Goal: Task Accomplishment & Management: Complete application form

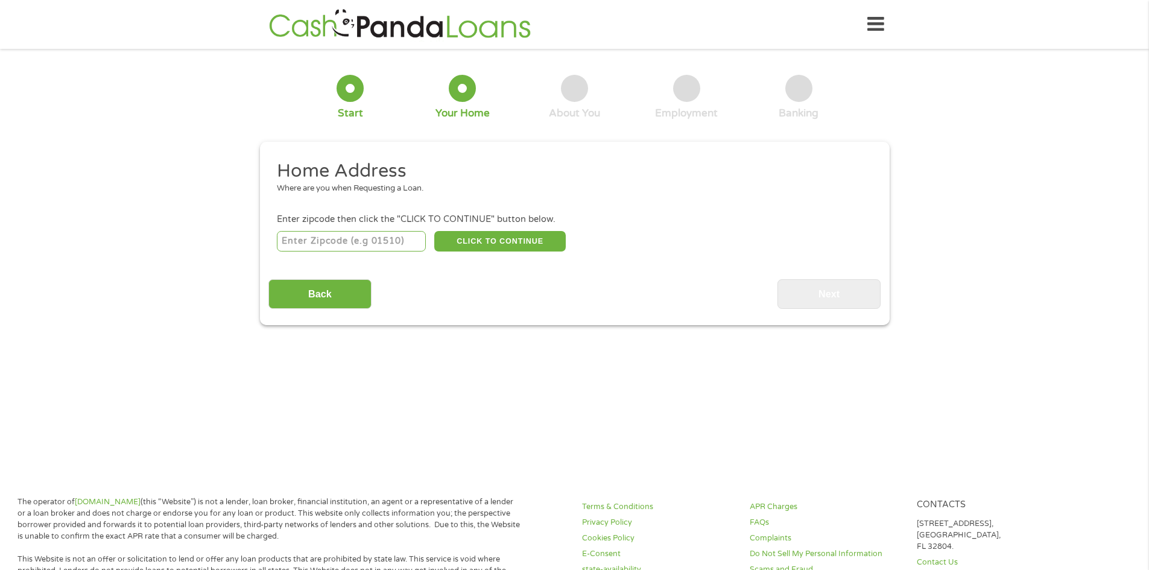
click at [404, 239] on input "number" at bounding box center [351, 241] width 149 height 21
type input "88310"
click at [492, 240] on button "CLICK TO CONTINUE" at bounding box center [500, 241] width 132 height 21
type input "88310"
type input "Alamogordo"
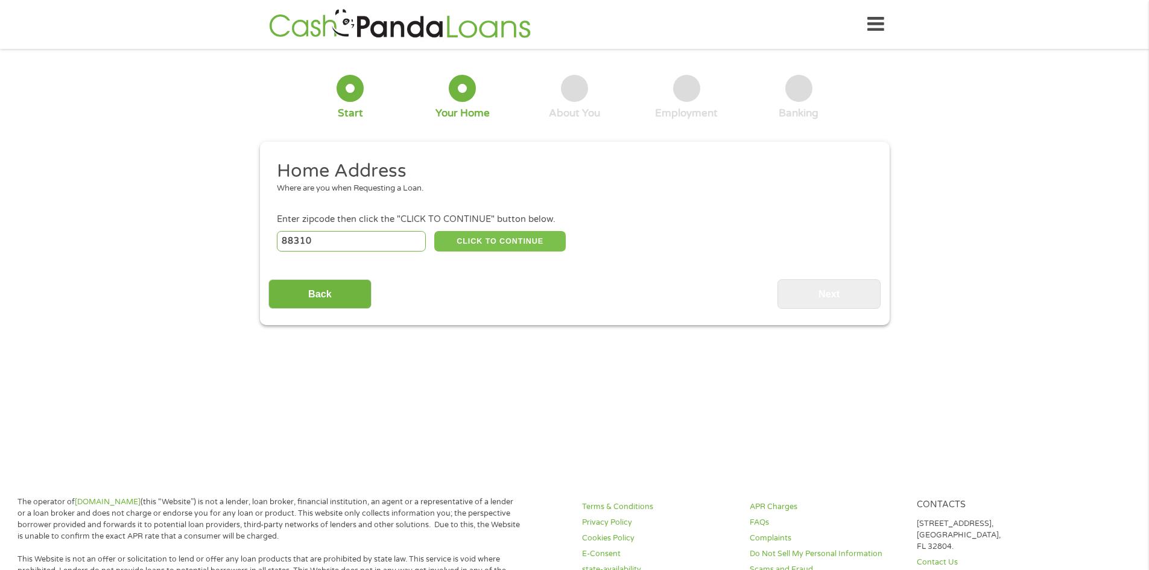
select select "[US_STATE]"
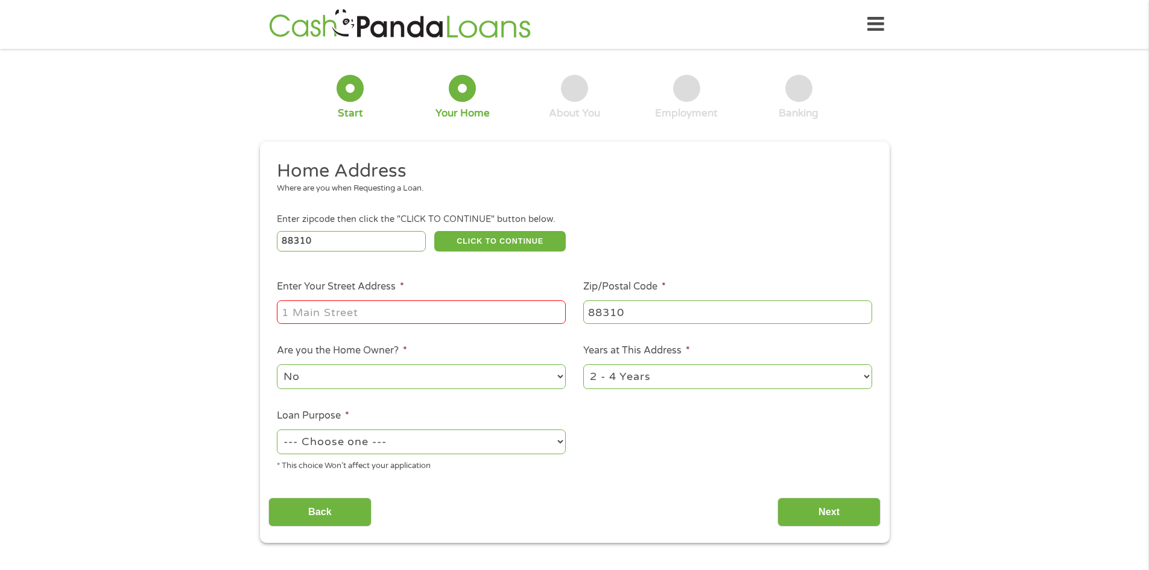
click at [334, 312] on input "Enter Your Street Address *" at bounding box center [421, 311] width 289 height 23
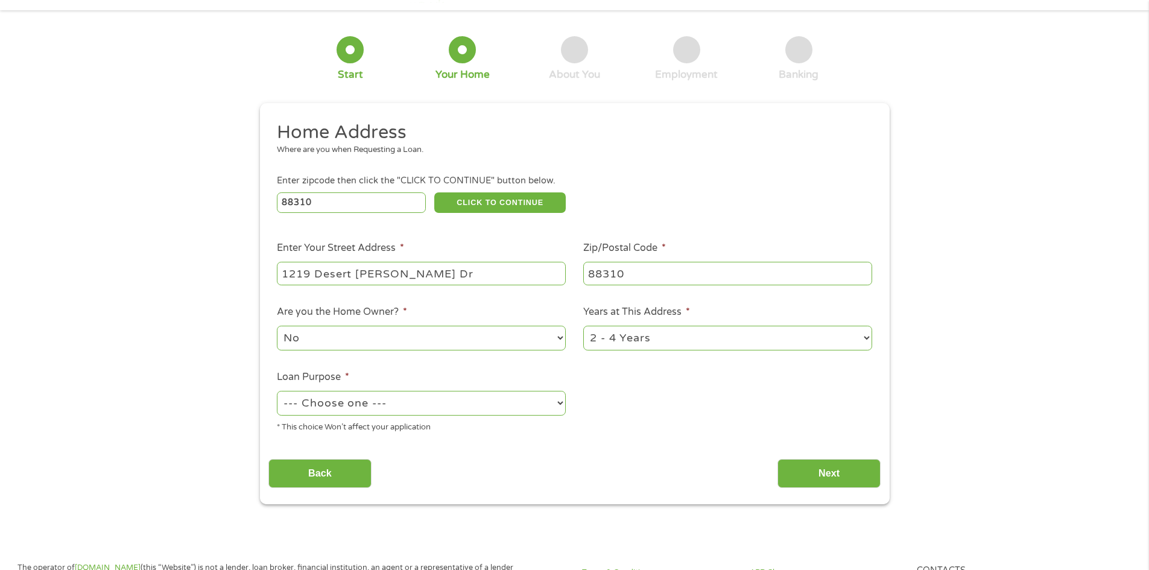
scroll to position [60, 0]
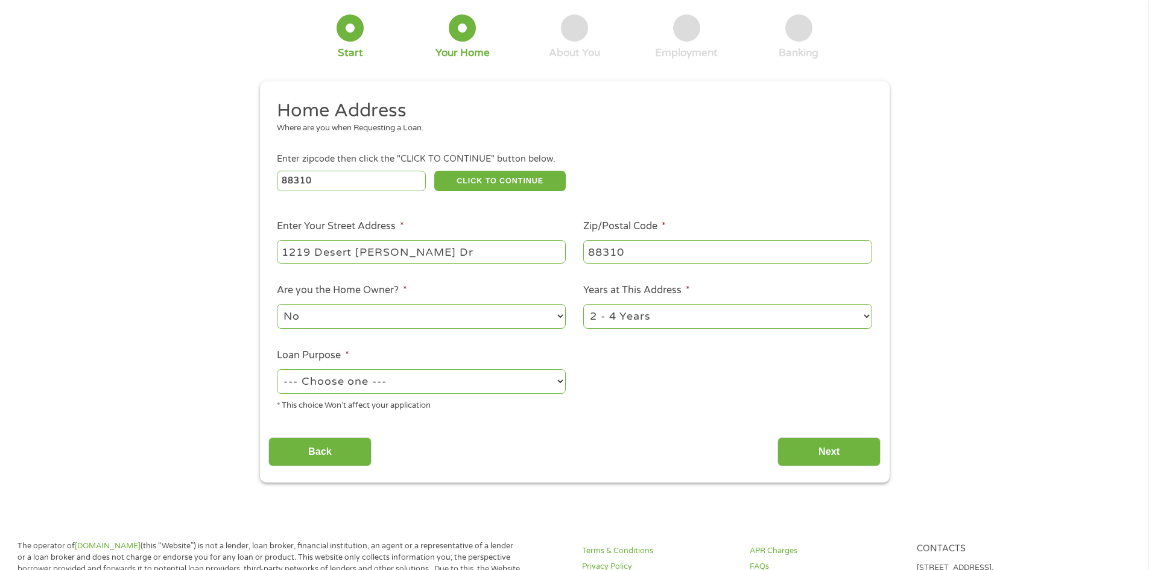
type input "1219 Desert [PERSON_NAME] Dr"
click at [320, 313] on select "No Yes" at bounding box center [421, 316] width 289 height 25
select select "yes"
click at [277, 304] on select "No Yes" at bounding box center [421, 316] width 289 height 25
click at [866, 321] on select "1 Year or less 1 - 2 Years 2 - 4 Years Over 4 Years" at bounding box center [727, 316] width 289 height 25
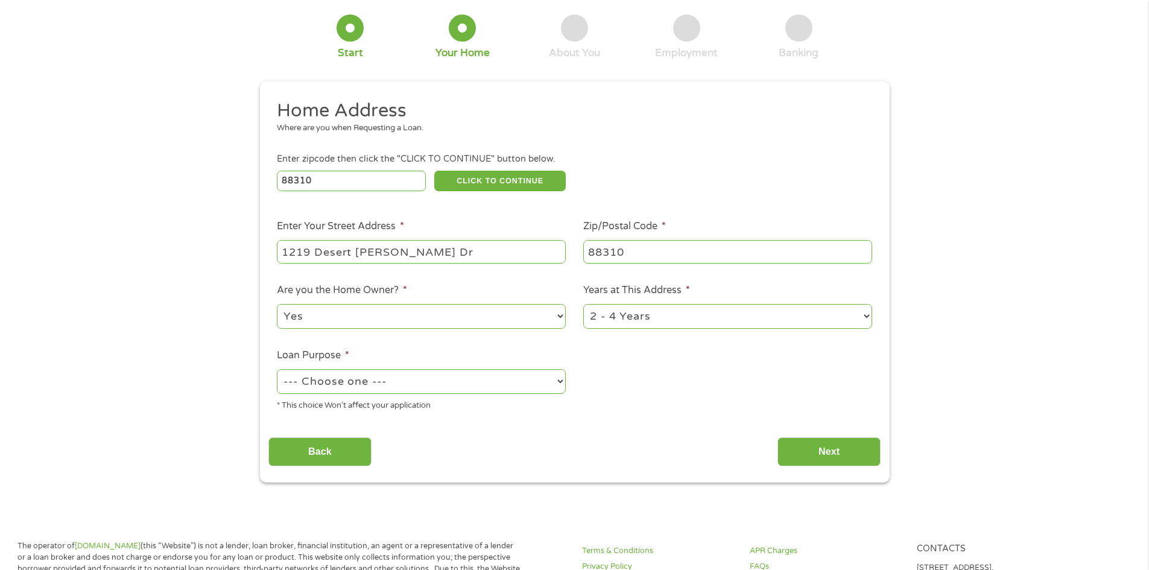
select select "60months"
click at [583, 304] on select "1 Year or less 1 - 2 Years 2 - 4 Years Over 4 Years" at bounding box center [727, 316] width 289 height 25
click at [350, 381] on select "--- Choose one --- Pay Bills Debt Consolidation Home Improvement Major Purchase…" at bounding box center [421, 381] width 289 height 25
select select "other"
click at [277, 369] on select "--- Choose one --- Pay Bills Debt Consolidation Home Improvement Major Purchase…" at bounding box center [421, 381] width 289 height 25
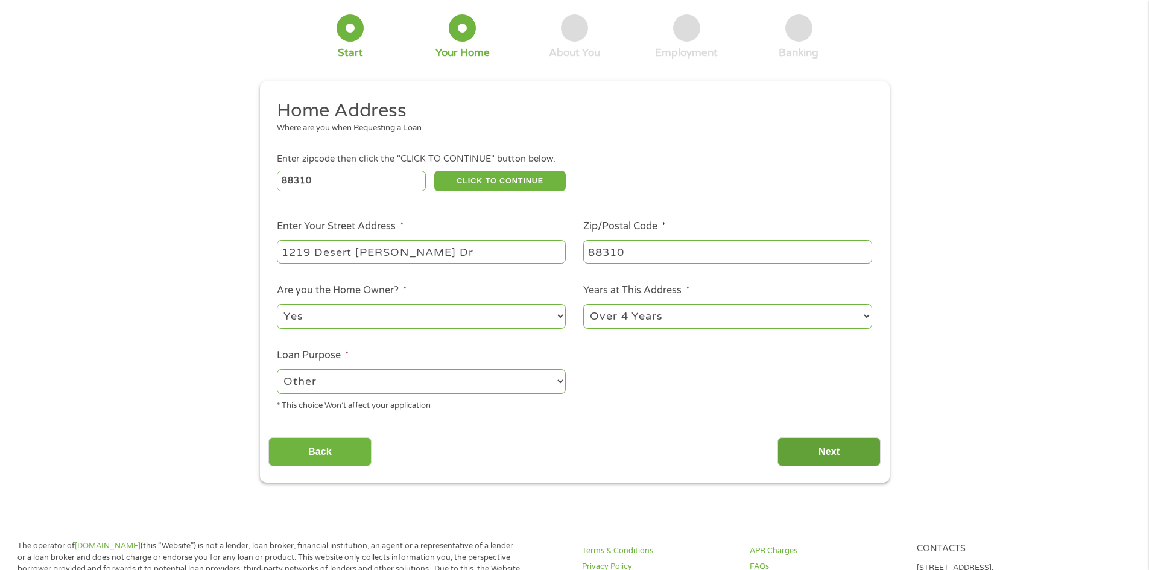
click at [833, 451] on input "Next" at bounding box center [829, 452] width 103 height 30
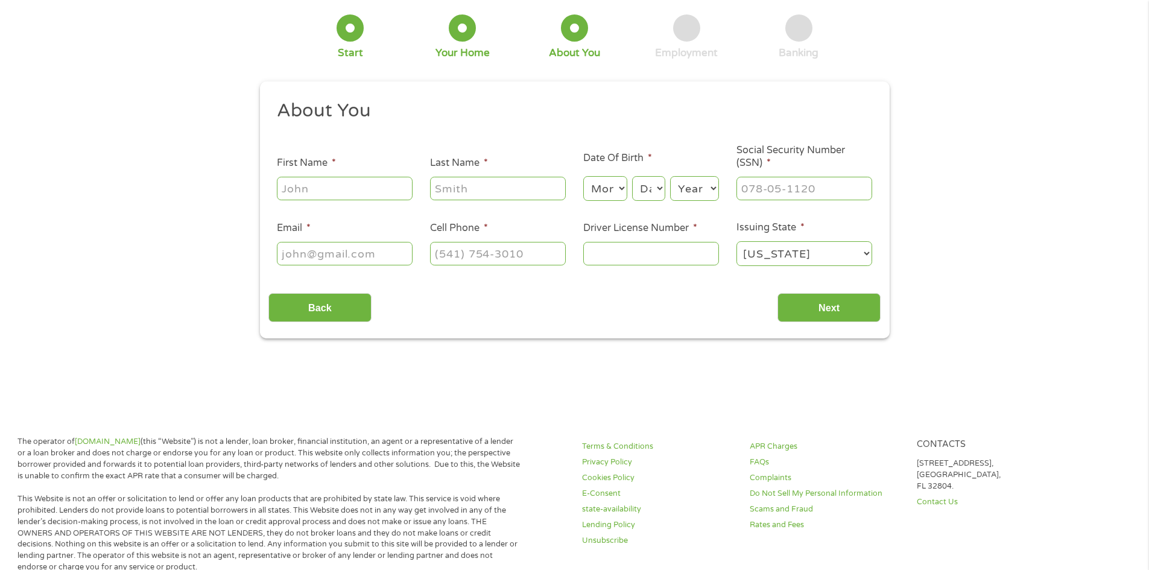
scroll to position [0, 0]
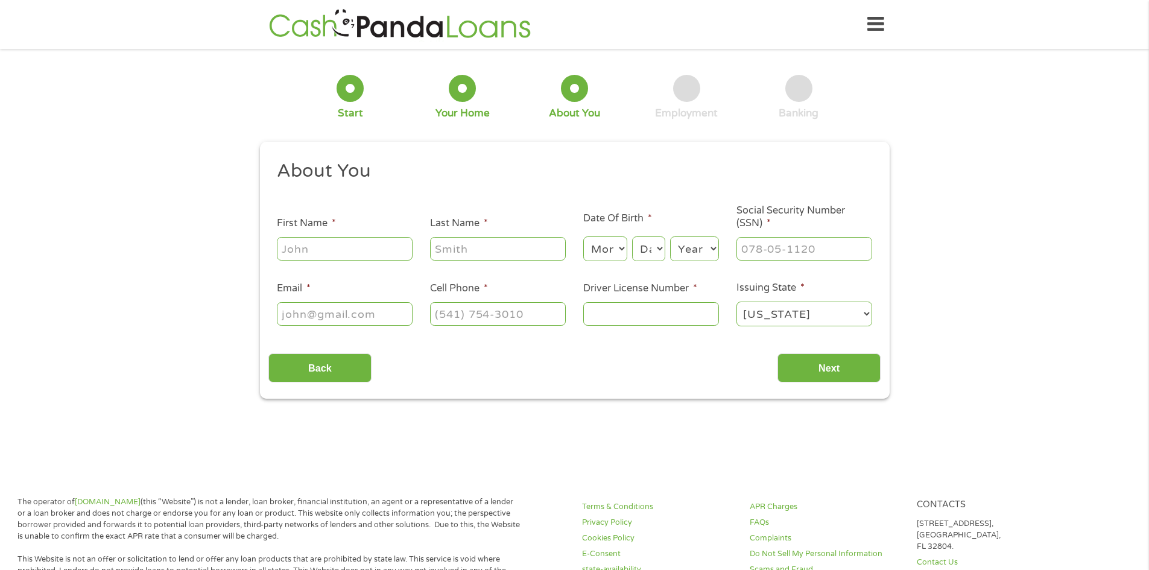
click at [327, 253] on input "First Name *" at bounding box center [345, 248] width 136 height 23
type input "t"
type input "[PERSON_NAME]"
click at [443, 240] on input "Last Name *" at bounding box center [498, 248] width 136 height 23
type input "Blckmon"
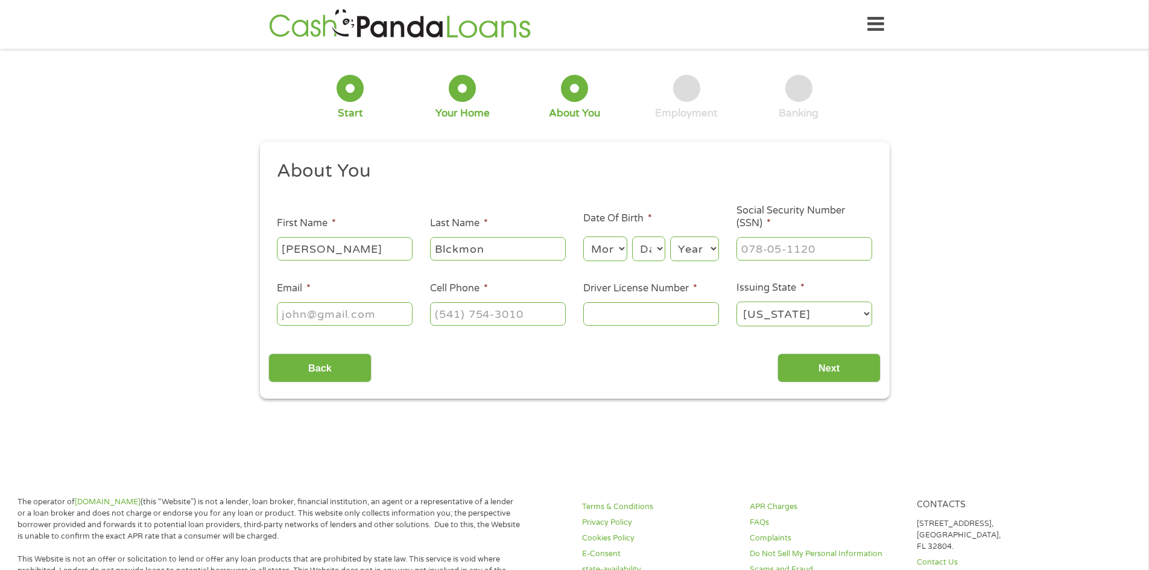
click at [614, 258] on select "Month 1 2 3 4 5 6 7 8 9 10 11 12" at bounding box center [605, 249] width 44 height 25
select select "6"
click at [583, 237] on select "Month 1 2 3 4 5 6 7 8 9 10 11 12" at bounding box center [605, 249] width 44 height 25
click at [660, 247] on select "Day 1 2 3 4 5 6 7 8 9 10 11 12 13 14 15 16 17 18 19 20 21 22 23 24 25 26 27 28 …" at bounding box center [648, 249] width 33 height 25
select select "30"
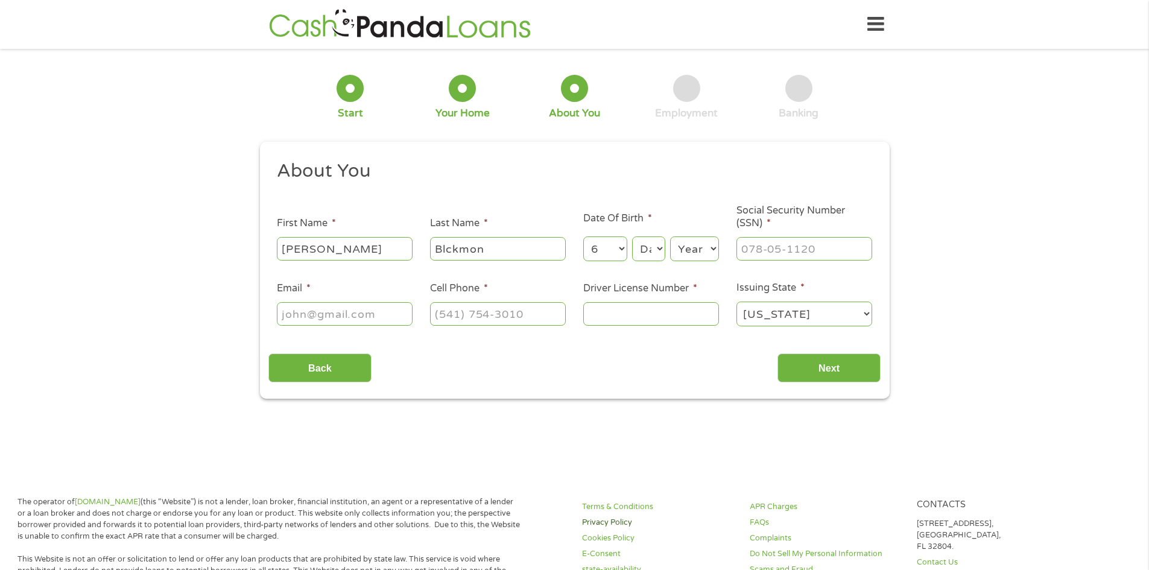
click at [632, 237] on select "Day 1 2 3 4 5 6 7 8 9 10 11 12 13 14 15 16 17 18 19 20 21 22 23 24 25 26 27 28 …" at bounding box center [648, 249] width 33 height 25
click at [689, 238] on select "Year [DATE] 2006 2005 2004 2003 2002 2001 2000 1999 1998 1997 1996 1995 1994 19…" at bounding box center [694, 249] width 49 height 25
select select "1949"
click at [670, 237] on select "Year [DATE] 2006 2005 2004 2003 2002 2001 2000 1999 1998 1997 1996 1995 1994 19…" at bounding box center [694, 249] width 49 height 25
click at [781, 245] on input "___-__-____" at bounding box center [805, 248] width 136 height 23
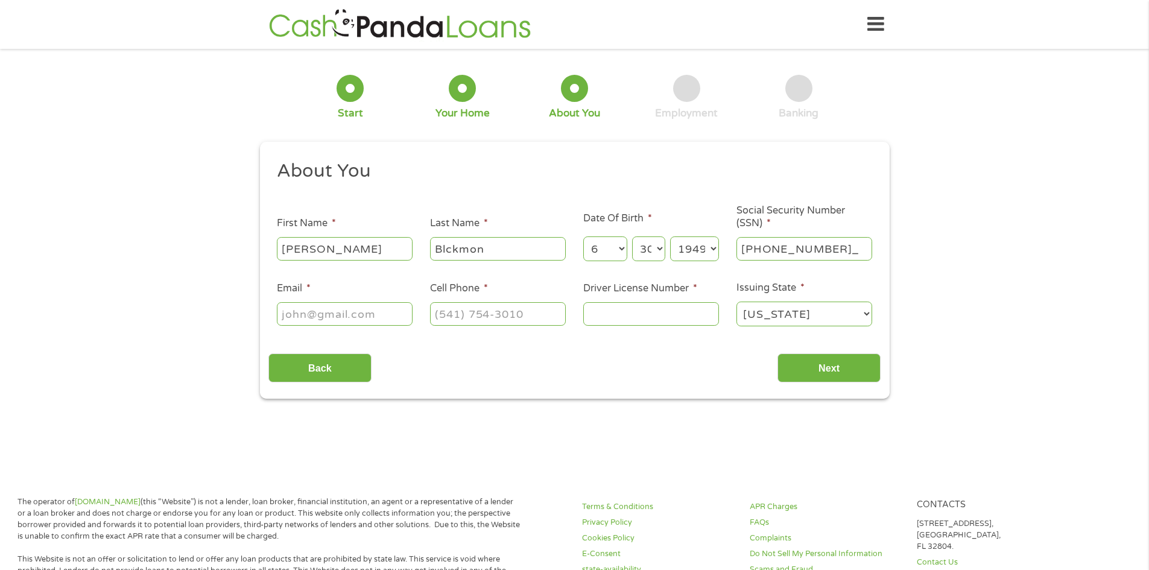
type input "120-40-7838"
drag, startPoint x: 379, startPoint y: 313, endPoint x: 214, endPoint y: 309, distance: 164.8
click at [214, 309] on div "1 Start 2 Your Home 3 About You 4 Employment 5 Banking 6 This field is hidden w…" at bounding box center [574, 227] width 1149 height 341
type input "[PERSON_NAME],[EMAIL_ADDRESS][DOMAIN_NAME]"
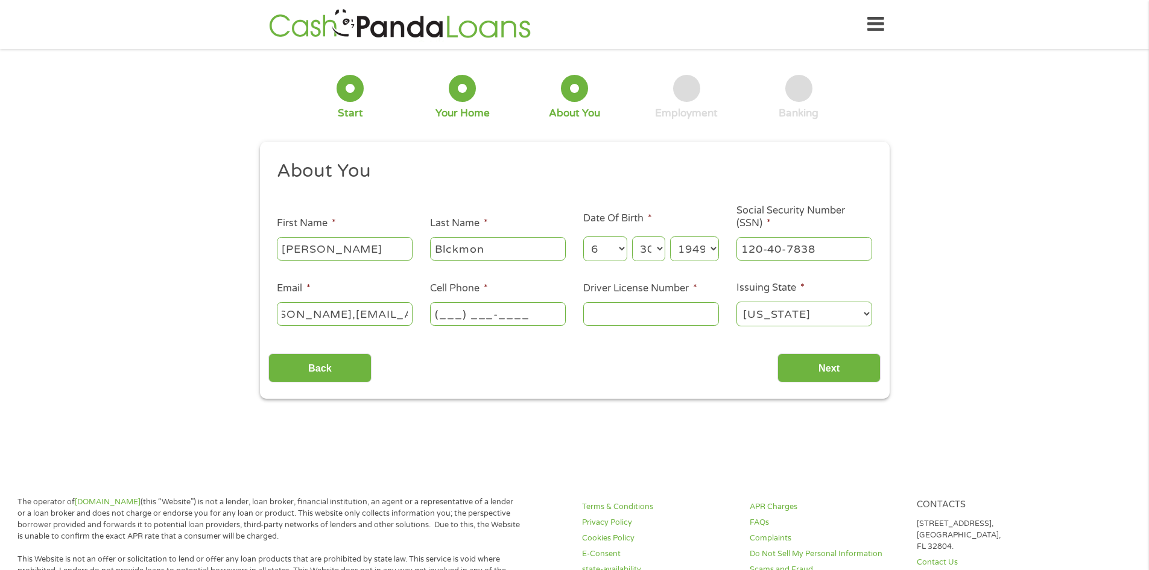
scroll to position [0, 0]
click at [477, 316] on input "(___) ___-____" at bounding box center [498, 313] width 136 height 23
type input "[PHONE_NUMBER]"
click at [612, 317] on input "Driver License Number *" at bounding box center [651, 313] width 136 height 23
type input "105755010"
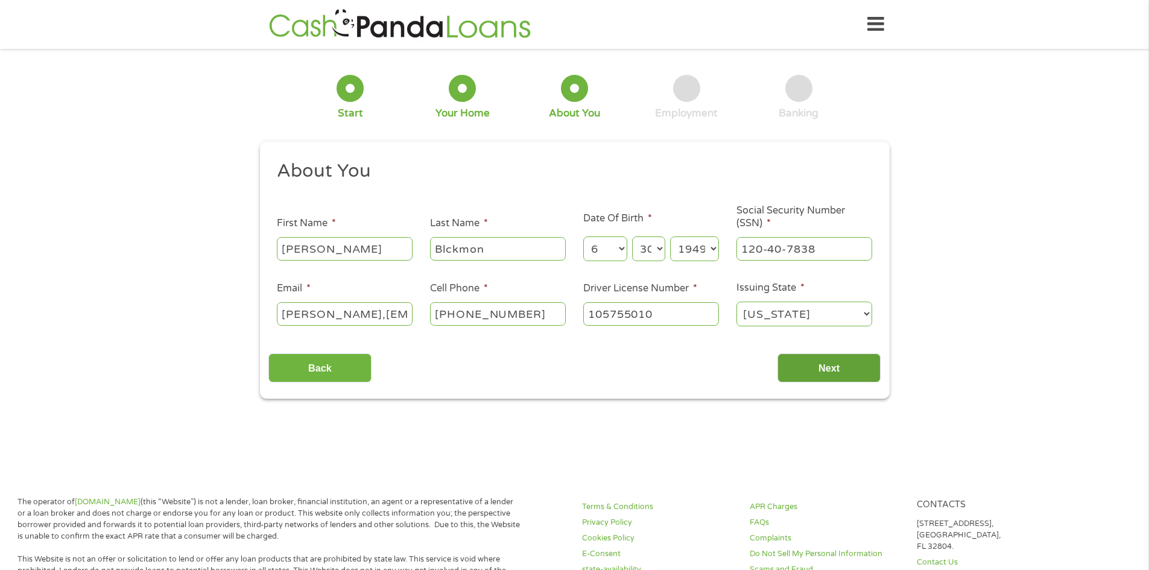
click at [811, 367] on input "Next" at bounding box center [829, 369] width 103 height 30
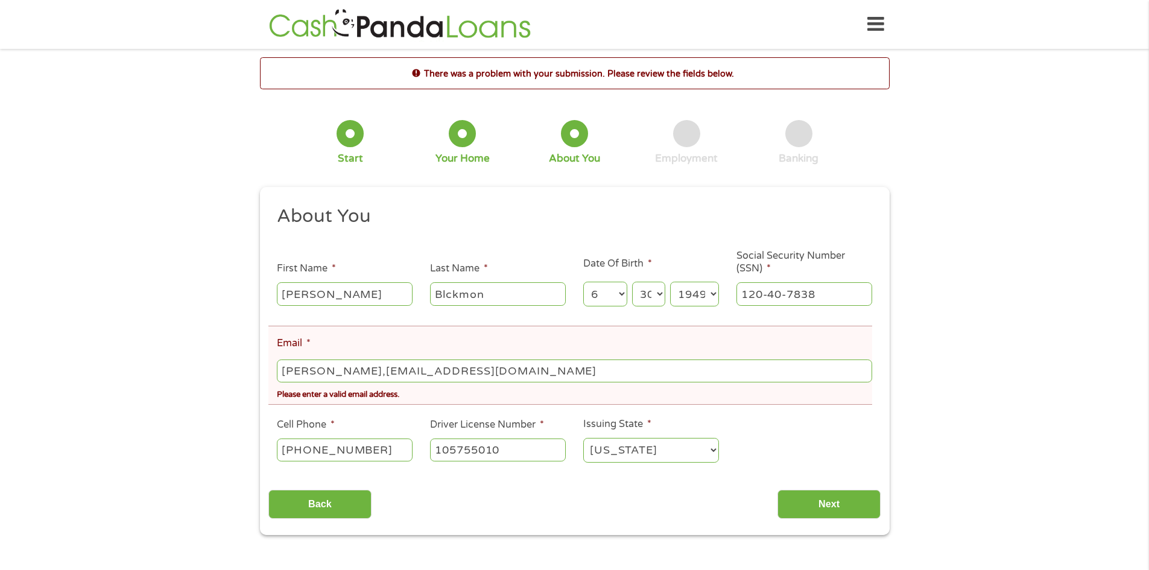
click at [307, 373] on input "[PERSON_NAME],[EMAIL_ADDRESS][DOMAIN_NAME]" at bounding box center [574, 371] width 595 height 23
click at [470, 379] on input "[PERSON_NAME][EMAIL_ADDRESS][DOMAIN_NAME]" at bounding box center [574, 371] width 595 height 23
type input "[PERSON_NAME][EMAIL_ADDRESS][DOMAIN_NAME]"
click at [853, 506] on input "Next" at bounding box center [829, 505] width 103 height 30
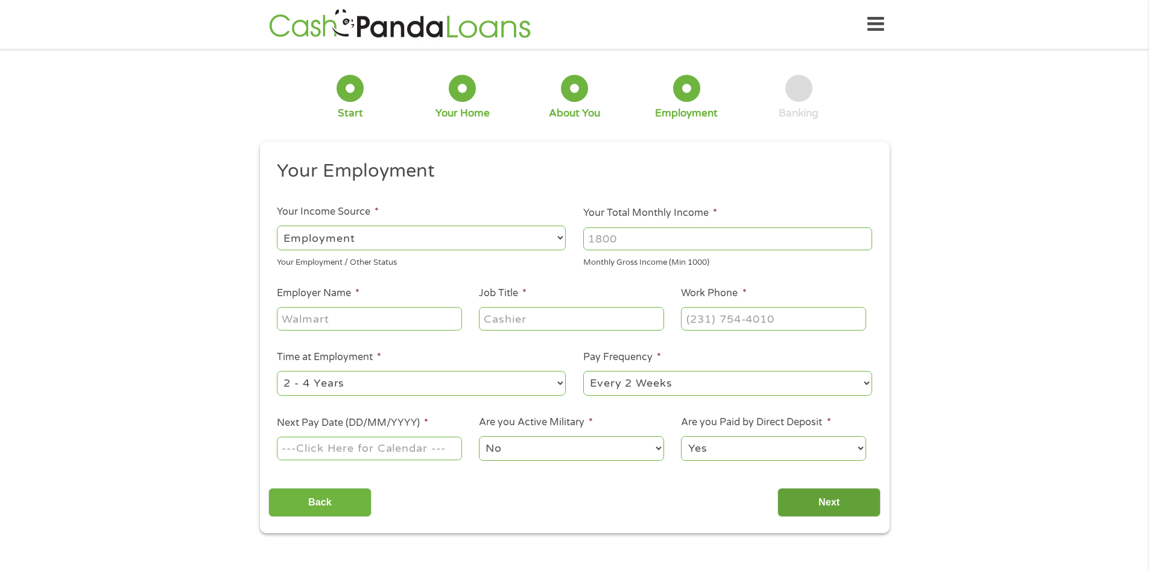
click at [853, 504] on input "Next" at bounding box center [829, 503] width 103 height 30
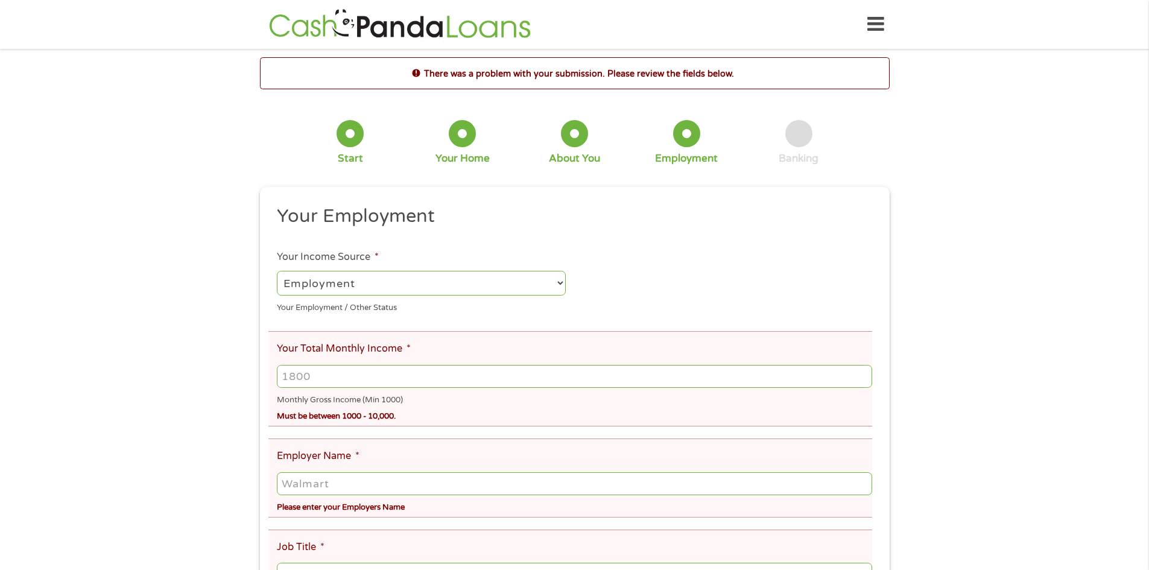
click at [317, 380] on input "Your Total Monthly Income *" at bounding box center [574, 376] width 595 height 23
type input "4800"
click at [306, 485] on input "Employer Name *" at bounding box center [574, 483] width 595 height 23
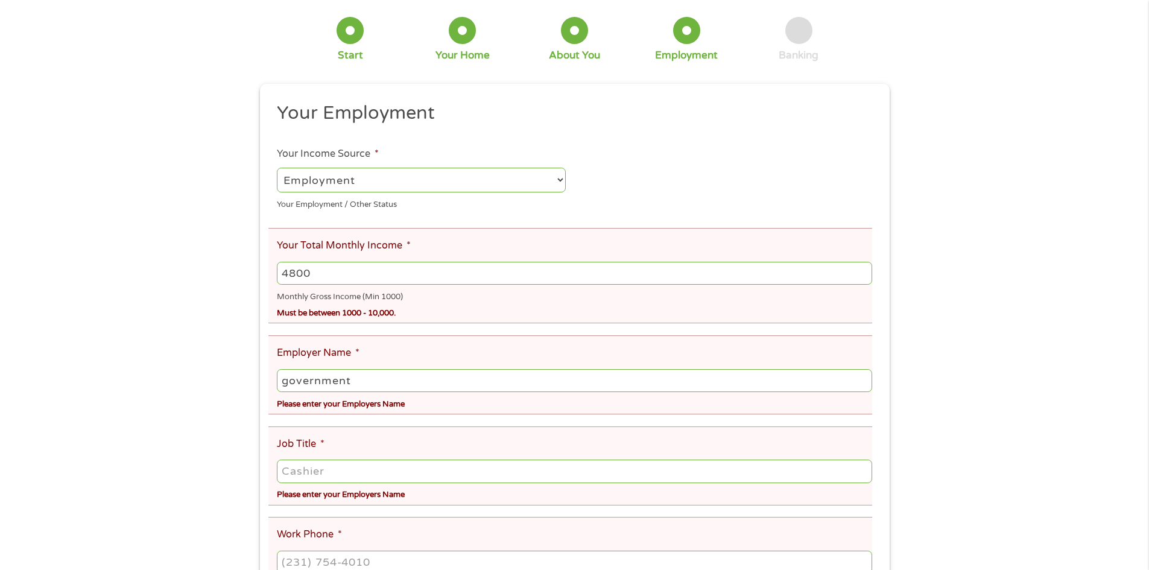
scroll to position [121, 0]
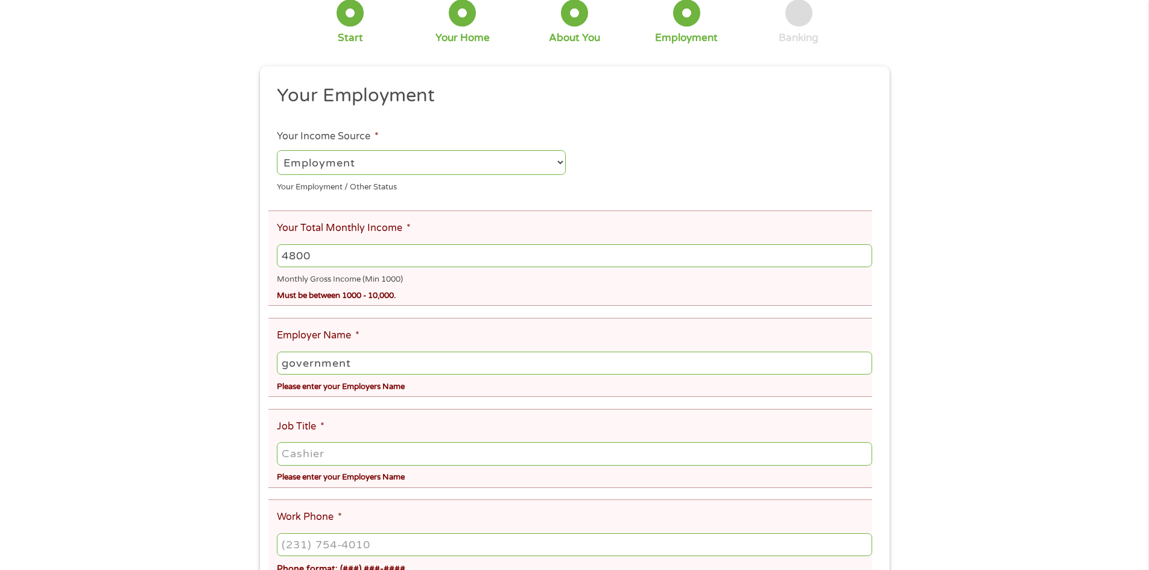
type input "government"
click at [325, 458] on input "Job Title *" at bounding box center [574, 453] width 595 height 23
click at [419, 480] on div "Please enter your Employers Name" at bounding box center [574, 476] width 595 height 16
click at [361, 459] on input "comandante" at bounding box center [574, 453] width 595 height 23
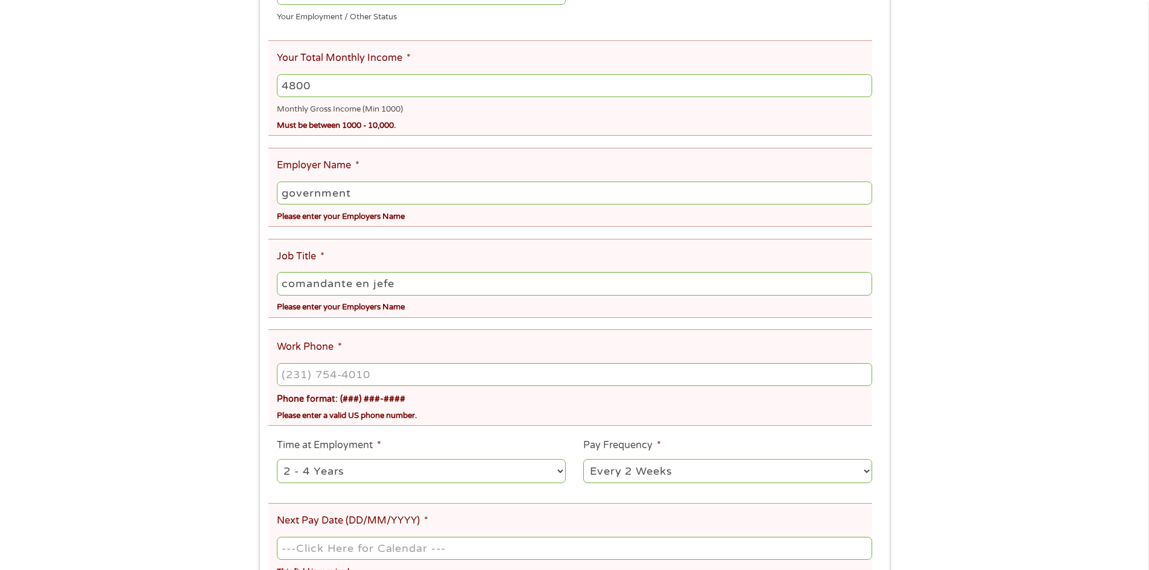
scroll to position [302, 0]
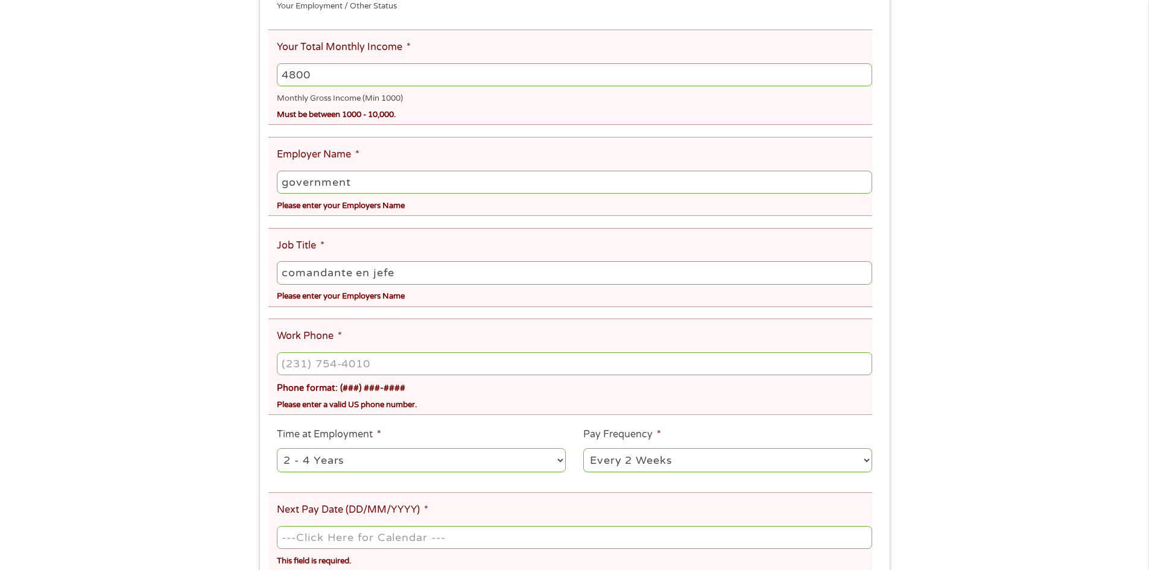
type input "comandante en jefe"
click at [312, 369] on input "(___) ___-____" at bounding box center [574, 363] width 595 height 23
drag, startPoint x: 376, startPoint y: 359, endPoint x: 345, endPoint y: 356, distance: 30.9
click at [345, 356] on input "(___) 575-5720" at bounding box center [574, 363] width 595 height 23
click at [303, 352] on input "(___) 572-0___" at bounding box center [574, 363] width 595 height 23
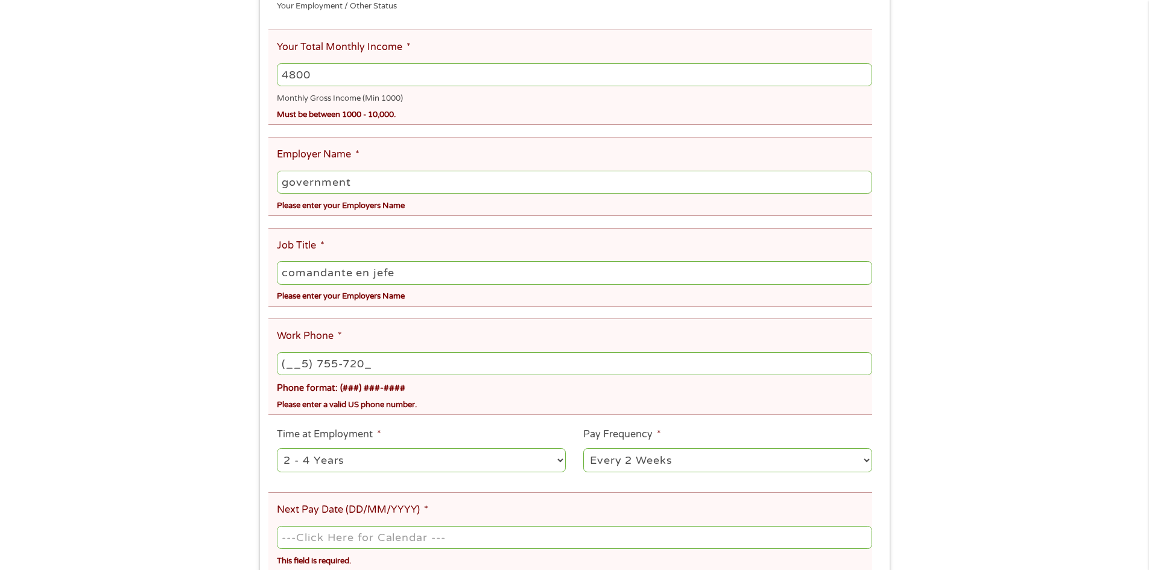
click at [293, 359] on input "(__5) 755-720_" at bounding box center [574, 363] width 595 height 23
click at [351, 365] on input "(575) 572-0___" at bounding box center [574, 363] width 595 height 23
type input "[PHONE_NUMBER]"
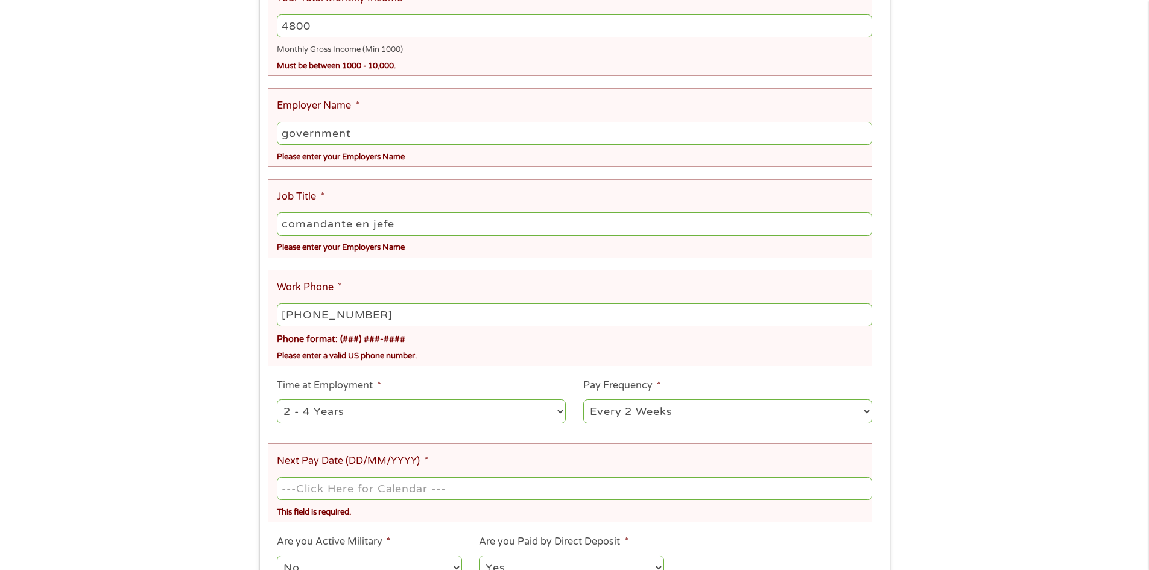
scroll to position [422, 0]
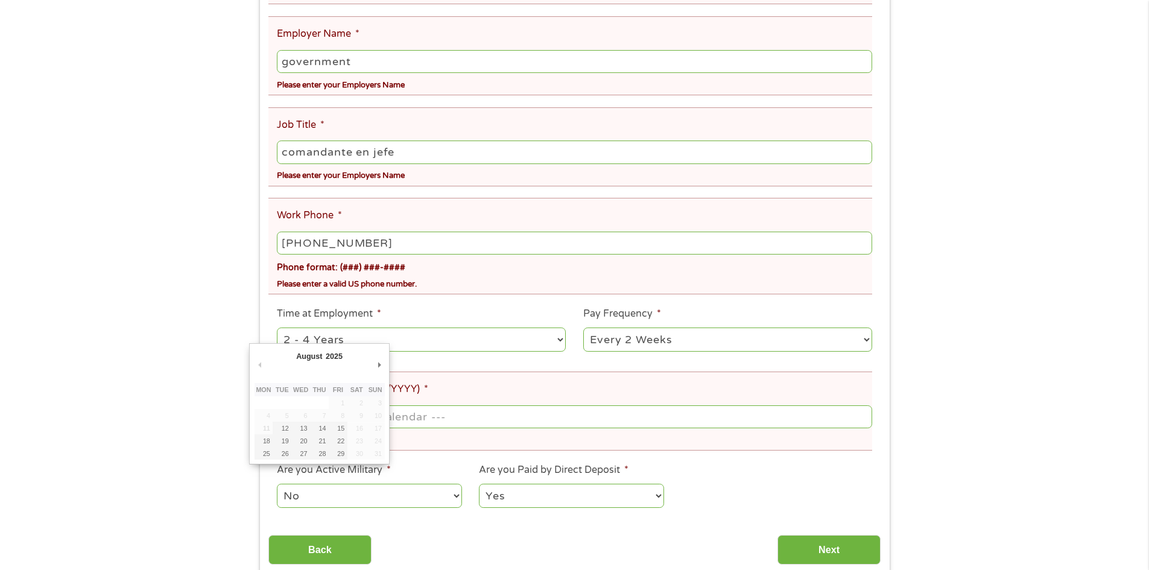
click at [354, 424] on body "Home Get Loan Offer How it works FAQs Blog Cash Loans Quick Loans Online Loans …" at bounding box center [574, 470] width 1149 height 1785
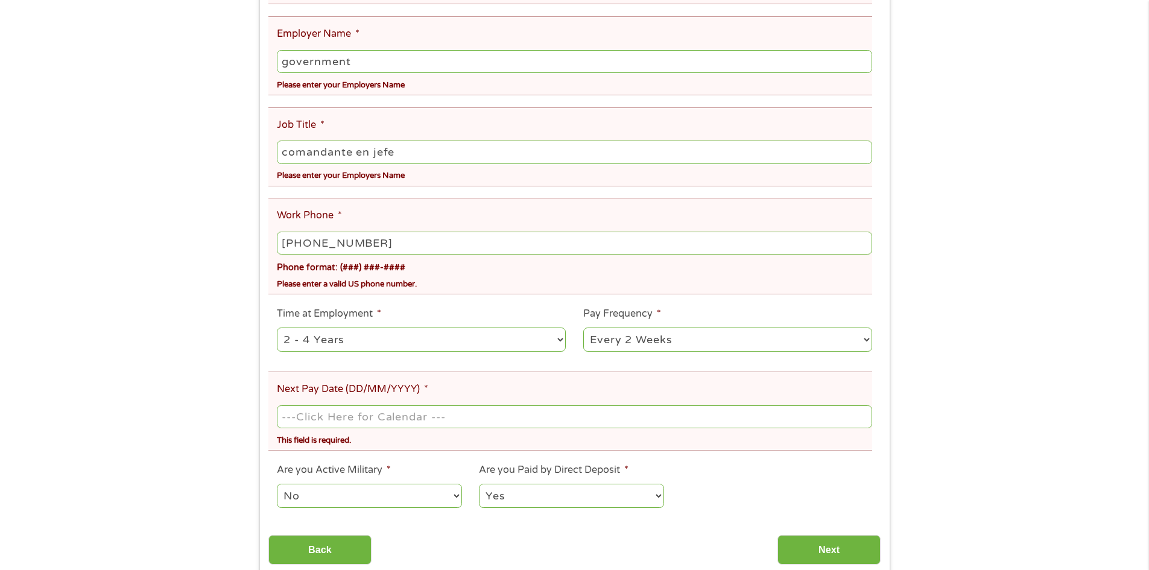
click at [425, 422] on input "Next Pay Date (DD/MM/YYYY) *" at bounding box center [574, 416] width 595 height 23
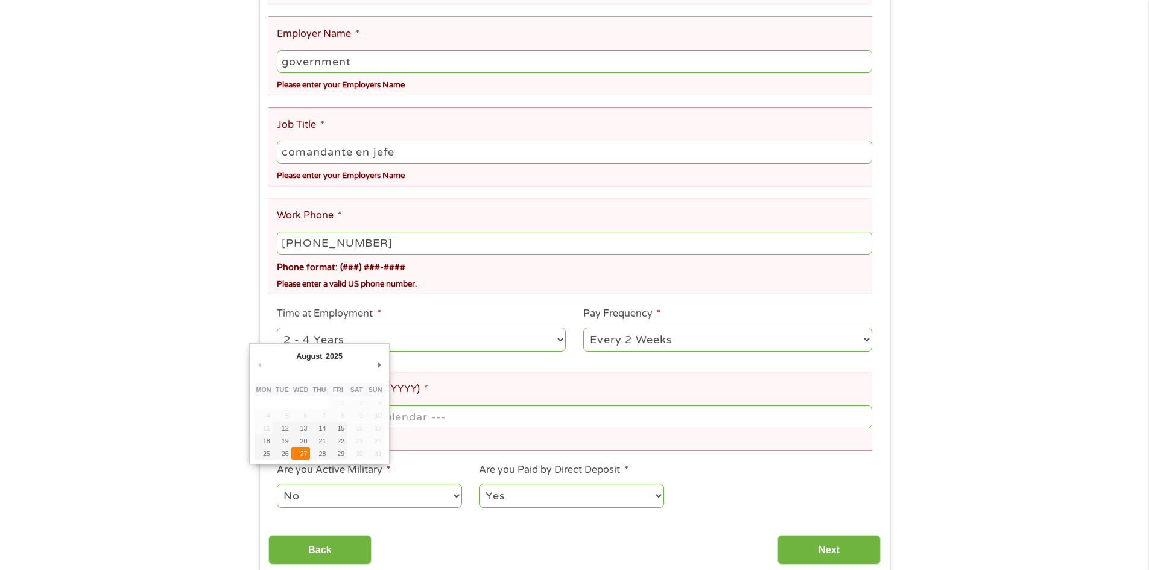
type input "[DATE]"
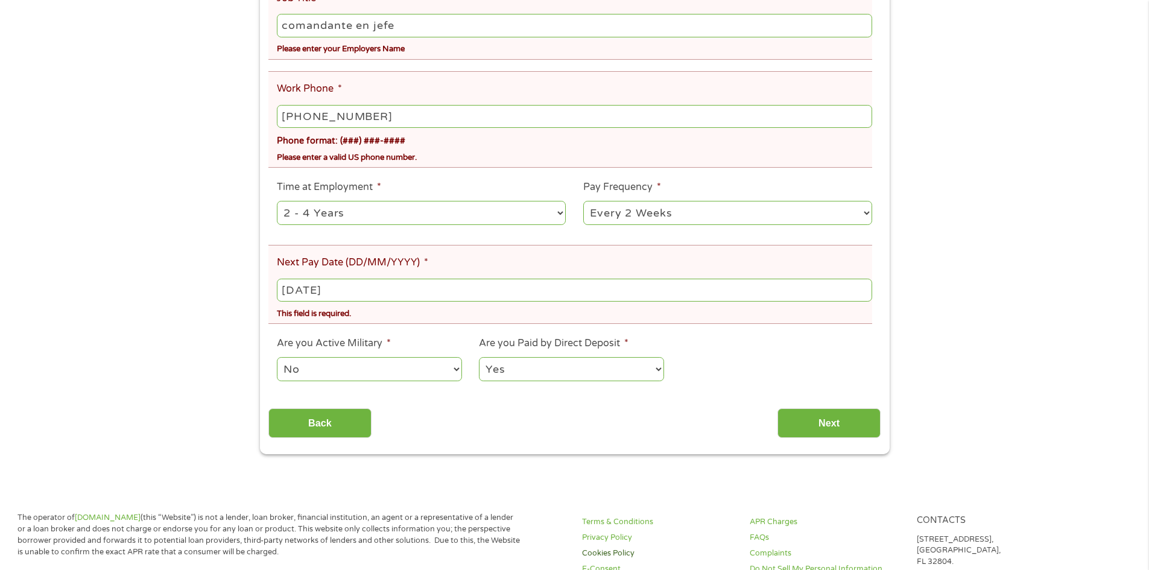
scroll to position [603, 0]
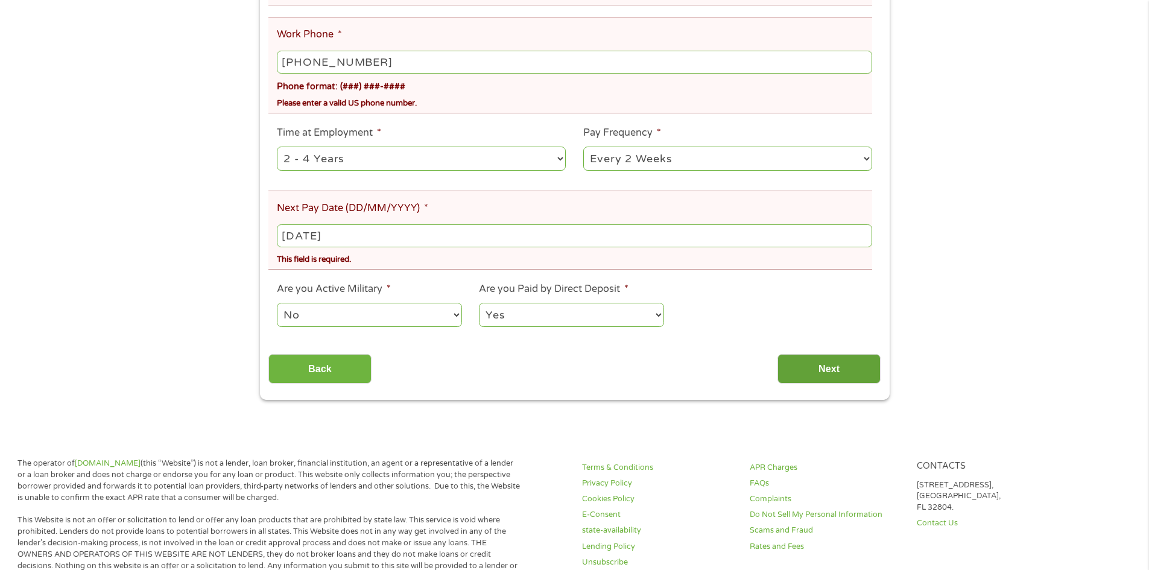
click at [804, 366] on input "Next" at bounding box center [829, 369] width 103 height 30
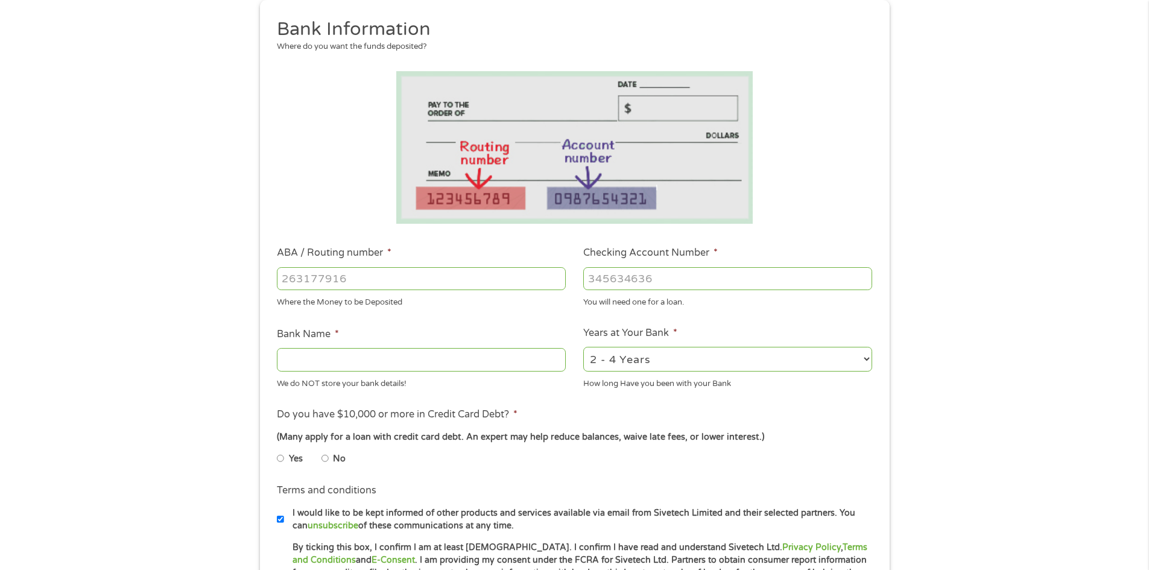
scroll to position [0, 0]
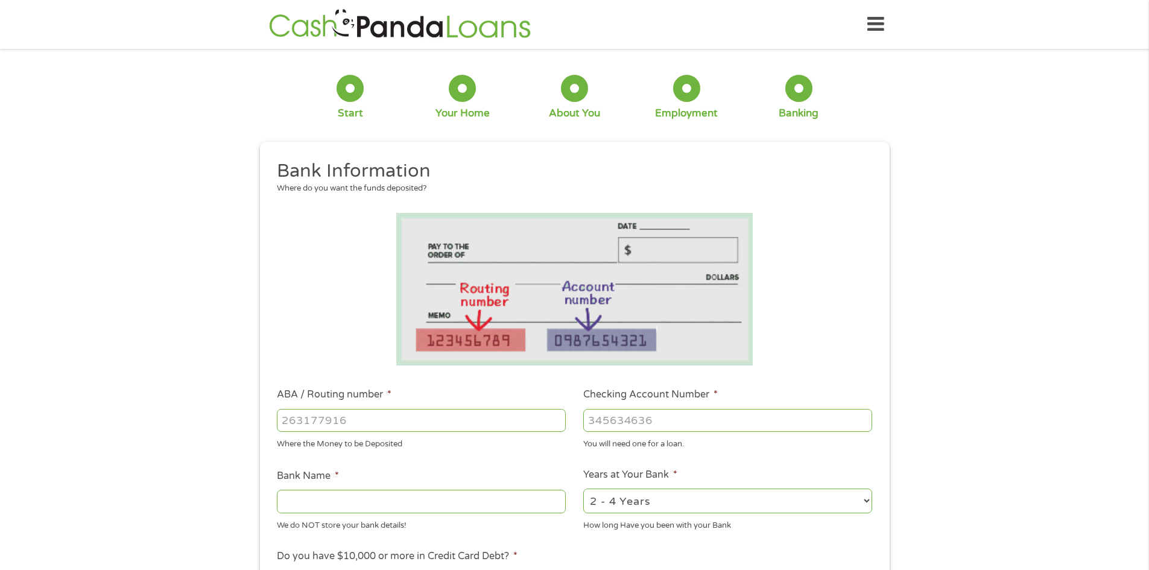
drag, startPoint x: 373, startPoint y: 411, endPoint x: 268, endPoint y: 408, distance: 105.0
click at [268, 408] on li "ABA / Routing number * Where the Money to be Deposited" at bounding box center [421, 418] width 306 height 63
type input "312270010"
type input "[PERSON_NAME] FCU"
type input "312270010"
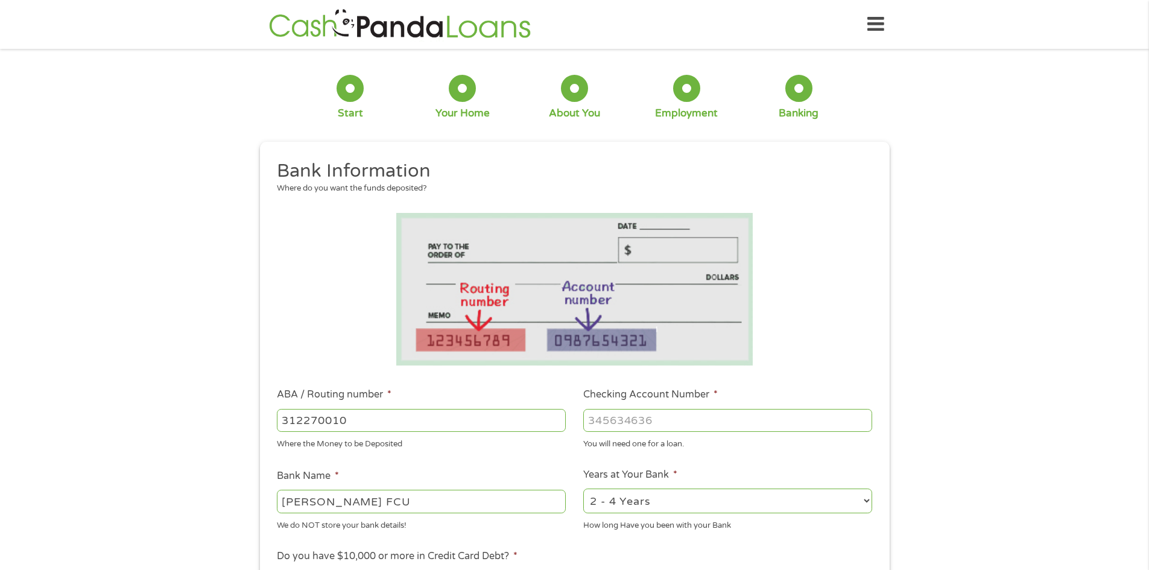
click at [665, 419] on input "Checking Account Number *" at bounding box center [727, 420] width 289 height 23
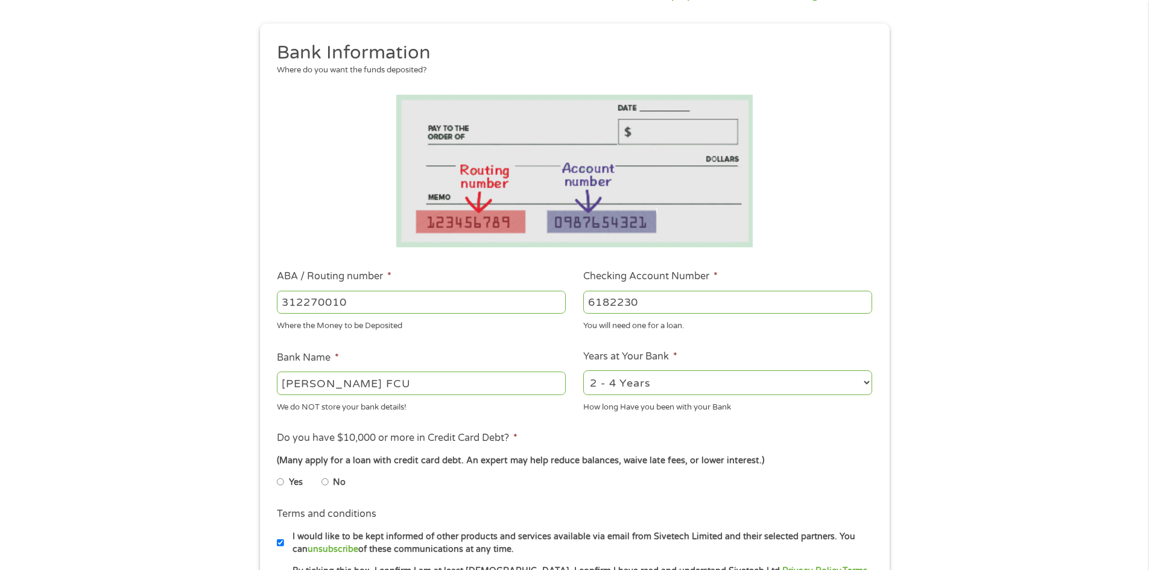
scroll to position [121, 0]
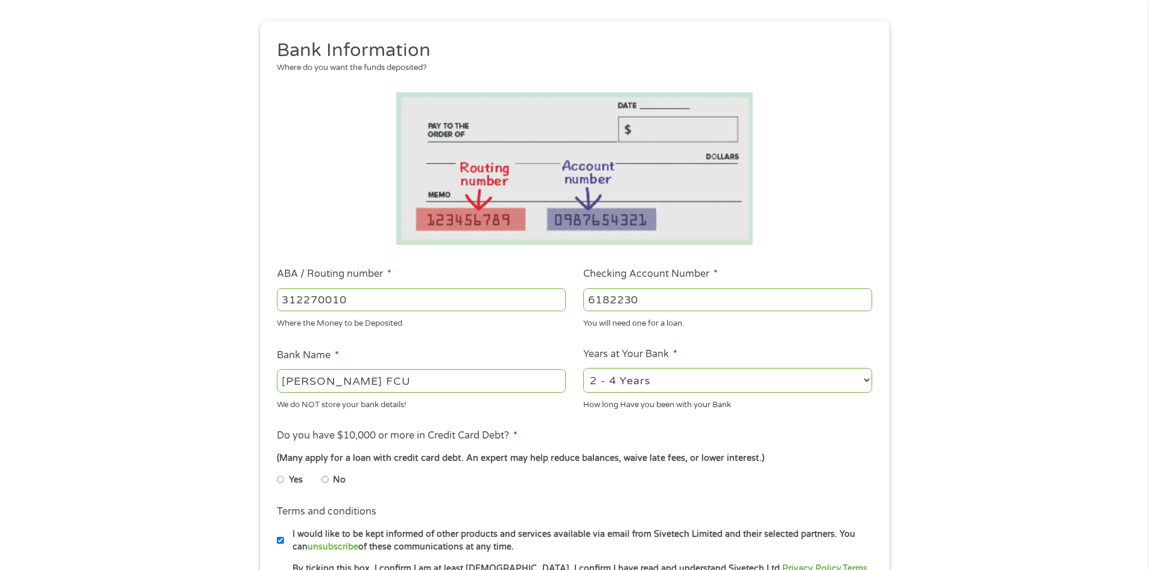
type input "6182230"
click at [320, 474] on li "Yes" at bounding box center [299, 480] width 45 height 24
click at [322, 481] on input "No" at bounding box center [325, 479] width 7 height 19
radio input "true"
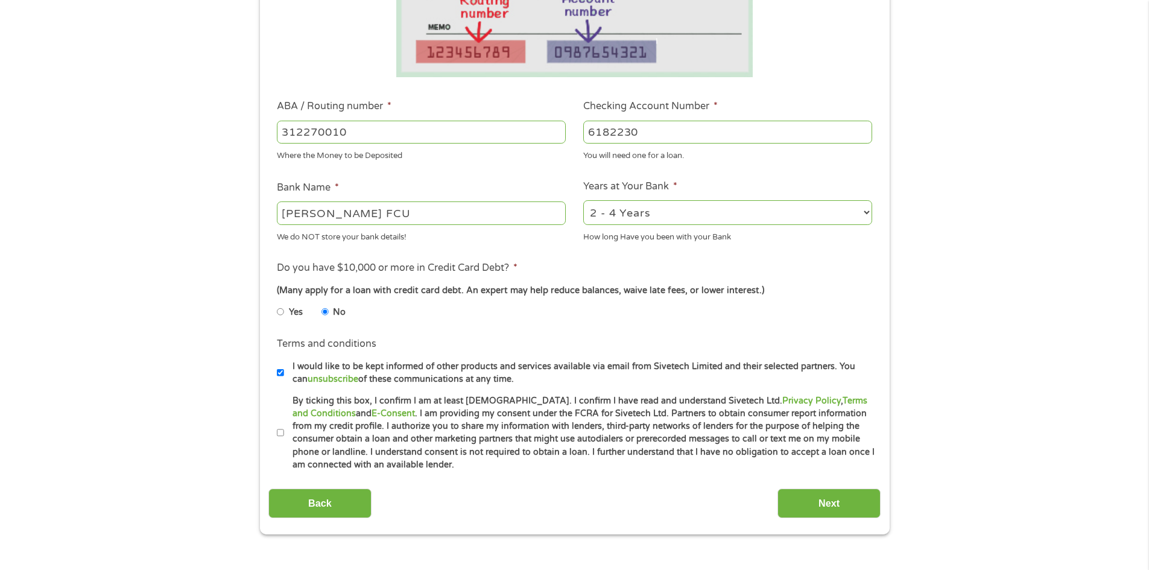
scroll to position [302, 0]
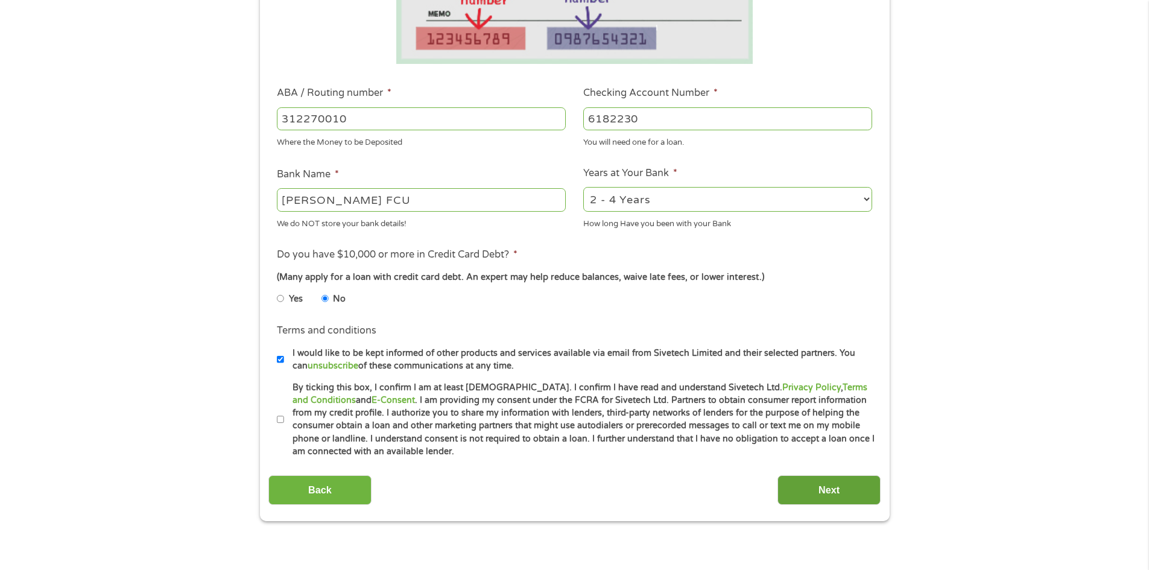
click at [831, 481] on input "Next" at bounding box center [829, 490] width 103 height 30
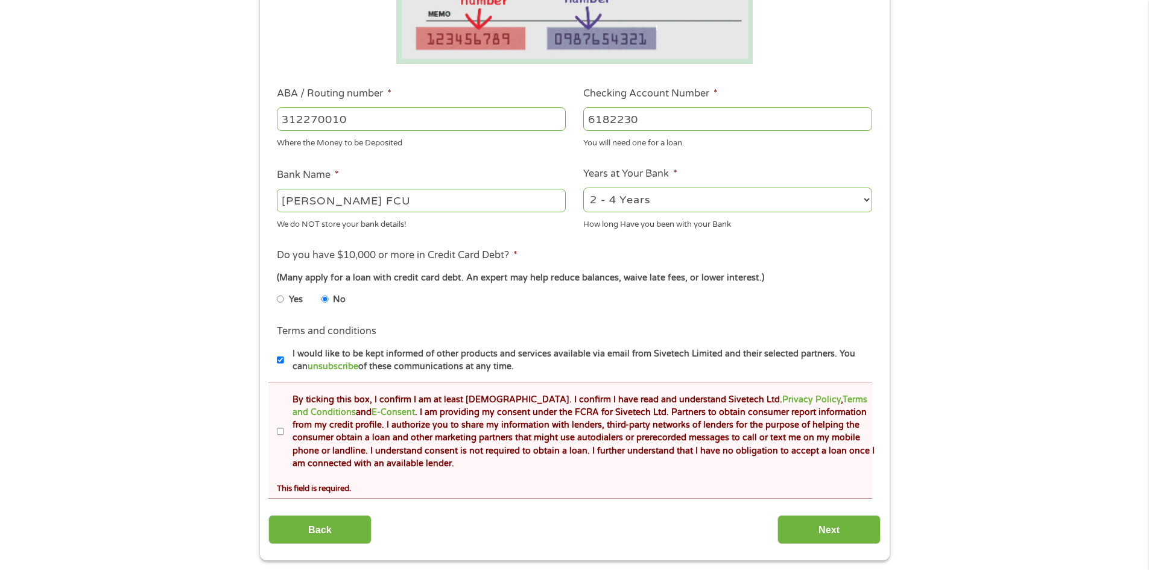
scroll to position [362, 0]
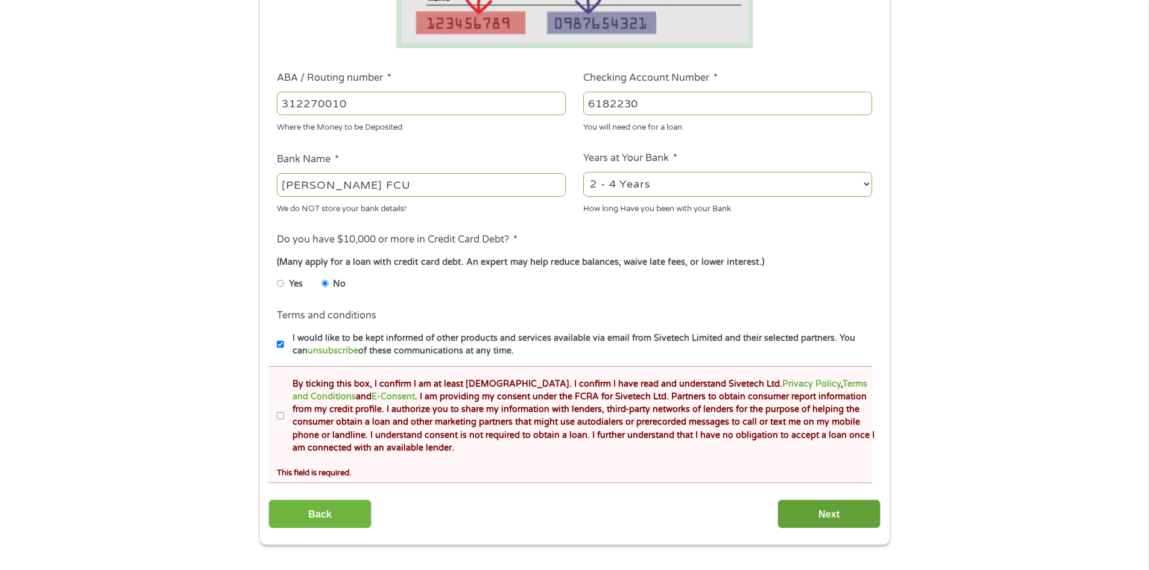
click at [829, 515] on input "Next" at bounding box center [829, 515] width 103 height 30
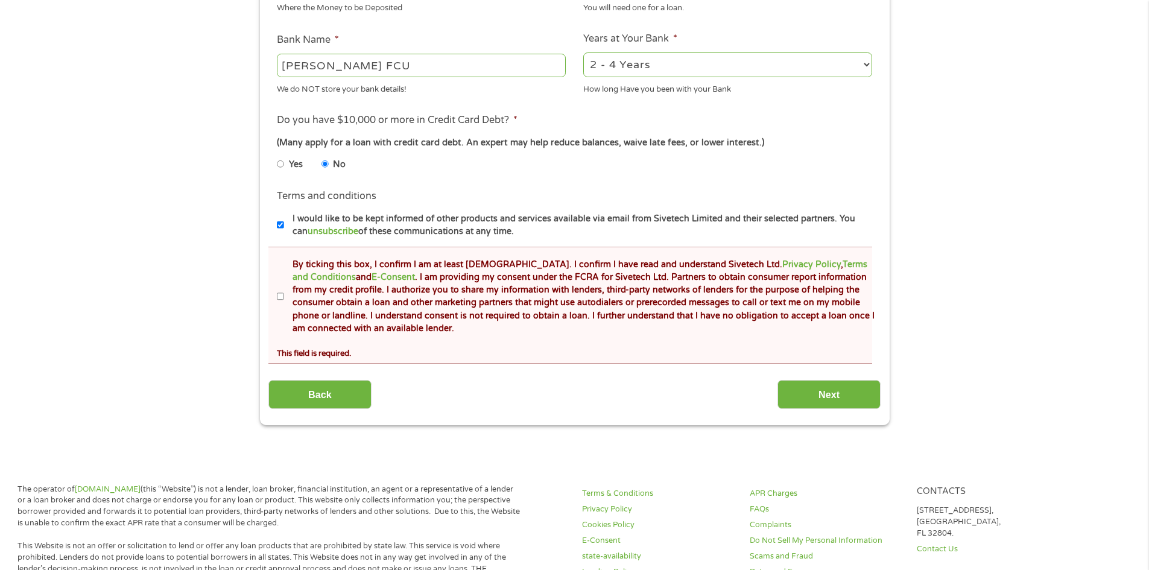
scroll to position [483, 0]
click at [833, 395] on input "Next" at bounding box center [829, 394] width 103 height 30
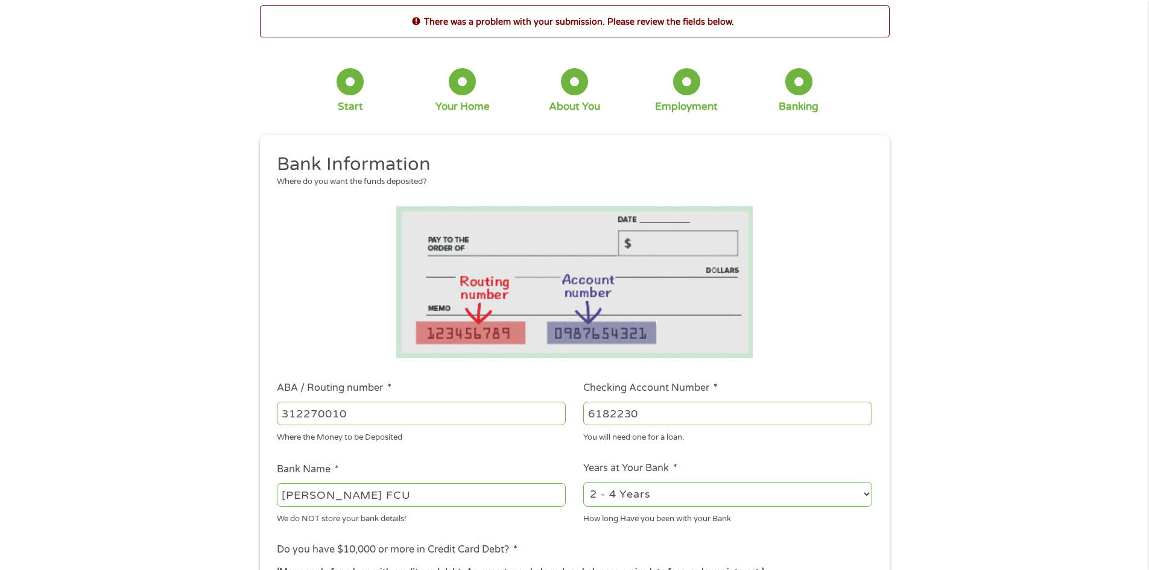
scroll to position [121, 0]
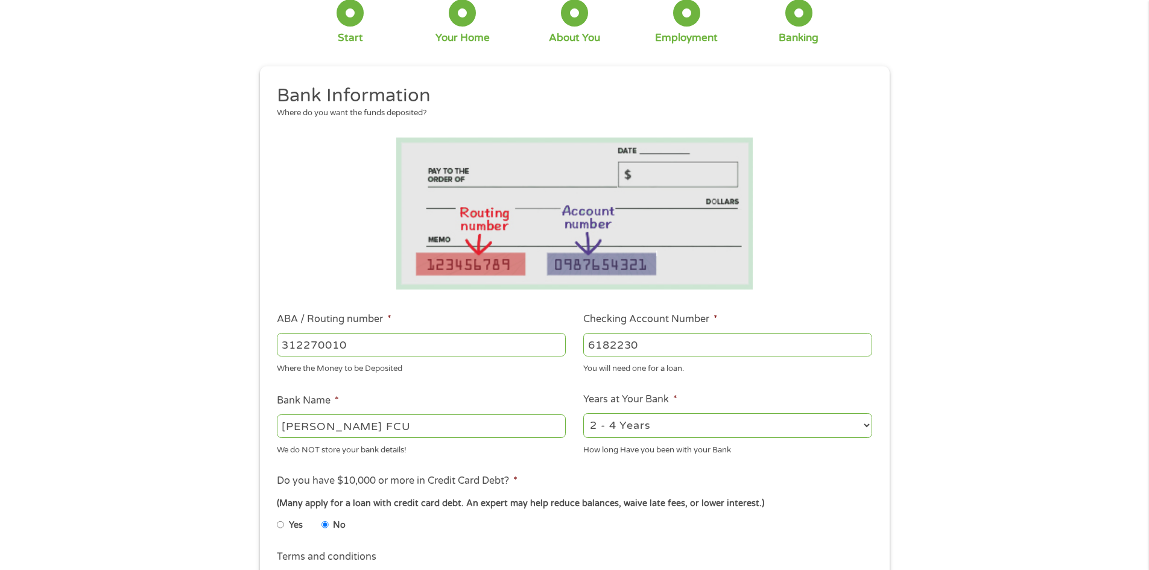
click at [871, 423] on select "2 - 4 Years 6 - 12 Months 1 - 2 Years Over 4 Years" at bounding box center [727, 425] width 289 height 25
select select "60months"
click at [583, 413] on select "2 - 4 Years 6 - 12 Months 1 - 2 Years Over 4 Years" at bounding box center [727, 425] width 289 height 25
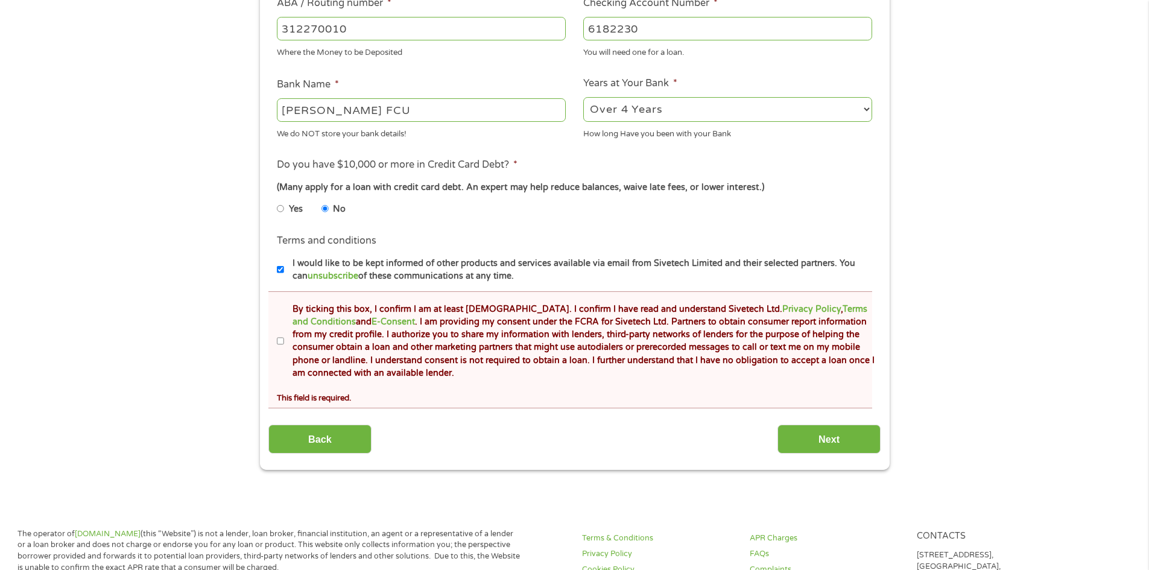
scroll to position [483, 0]
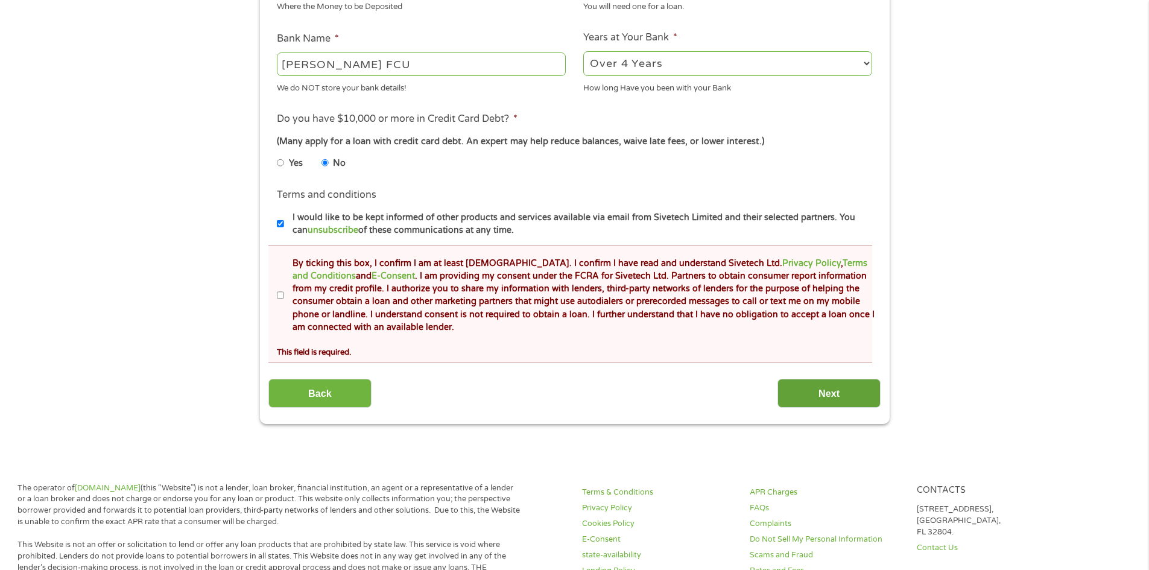
click at [821, 401] on input "Next" at bounding box center [829, 394] width 103 height 30
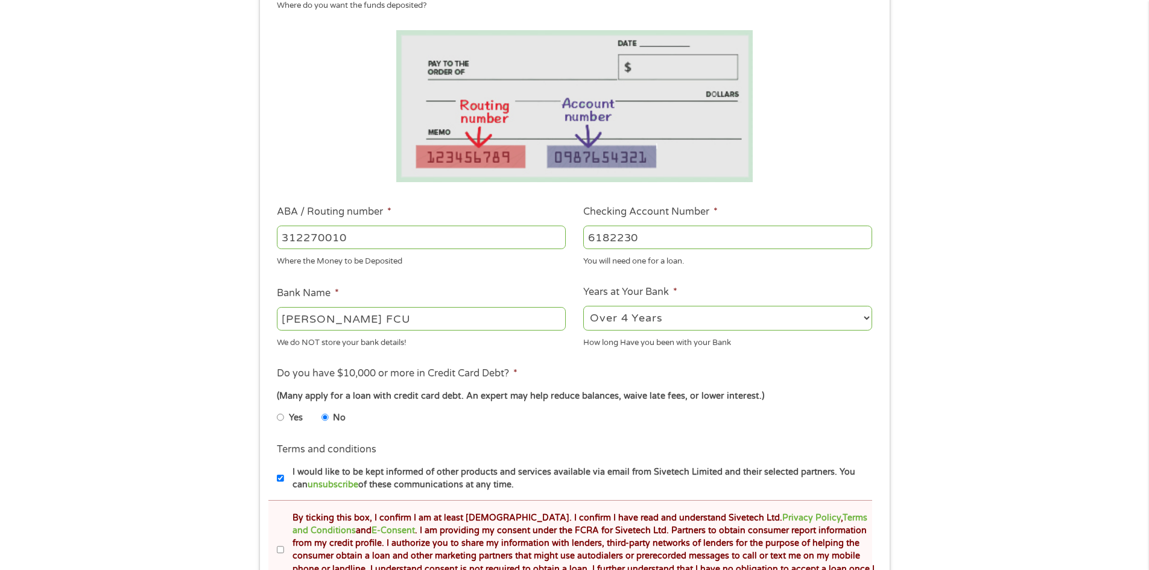
scroll to position [302, 0]
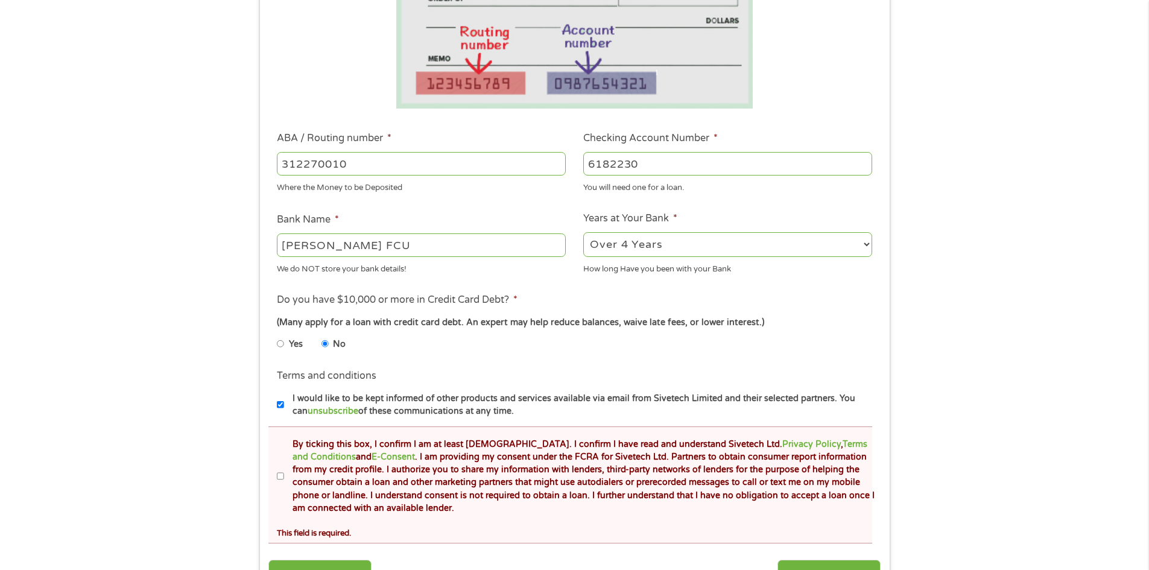
click at [281, 478] on input "By ticking this box, I confirm I am at least [DEMOGRAPHIC_DATA]. I confirm I ha…" at bounding box center [280, 476] width 7 height 19
checkbox input "true"
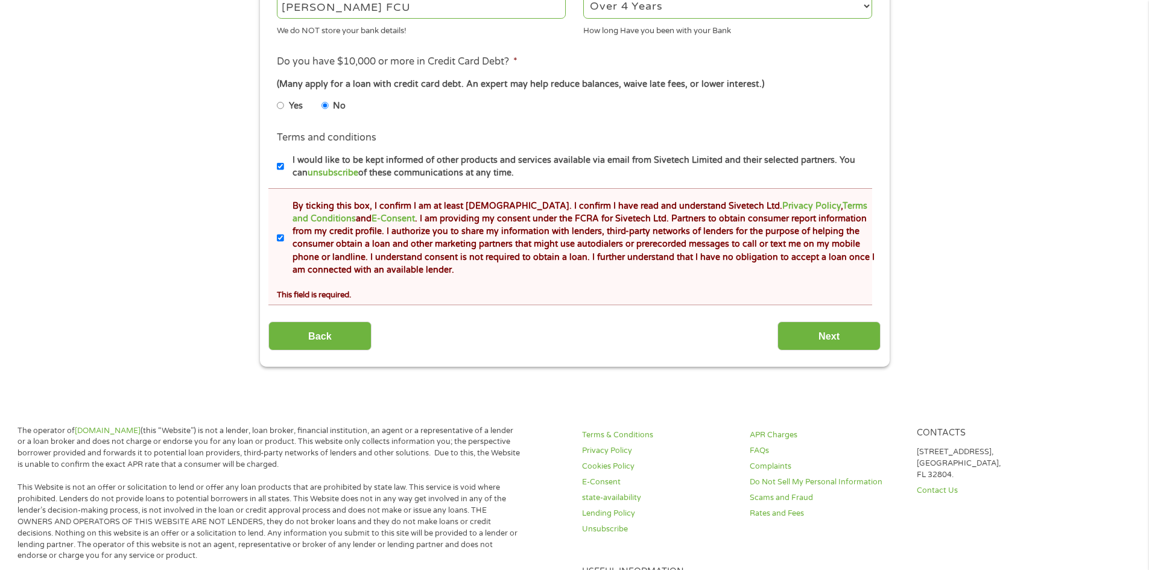
scroll to position [543, 0]
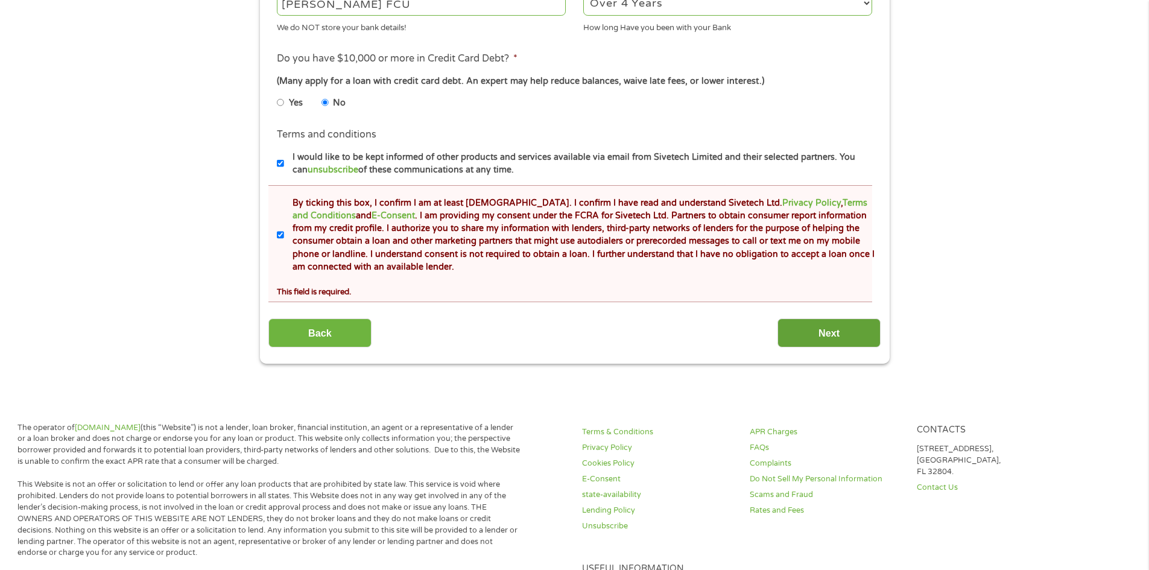
click at [837, 334] on input "Next" at bounding box center [829, 334] width 103 height 30
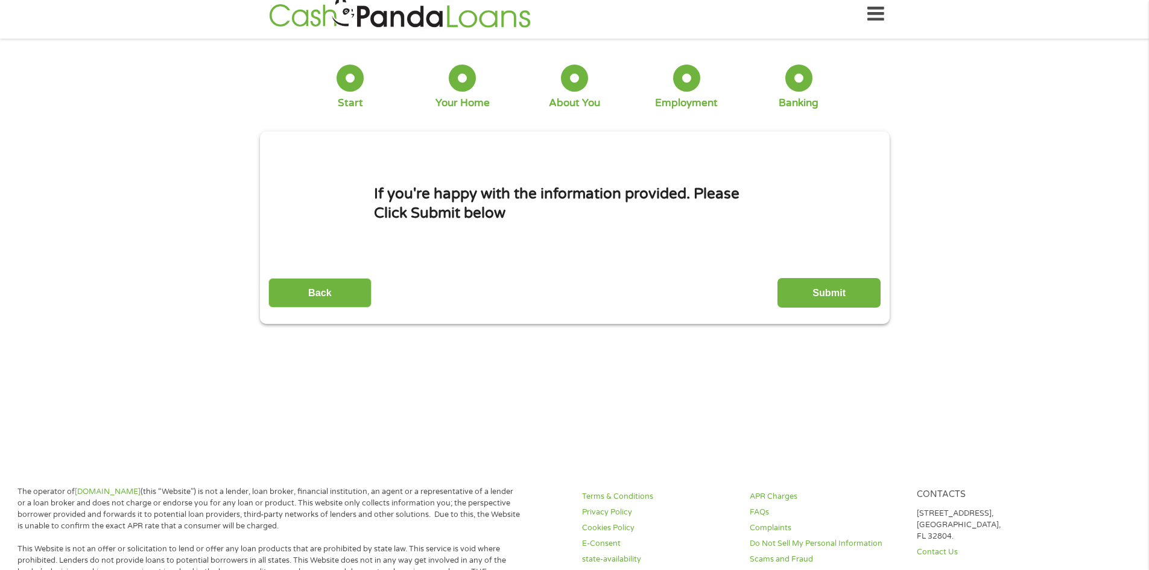
scroll to position [0, 0]
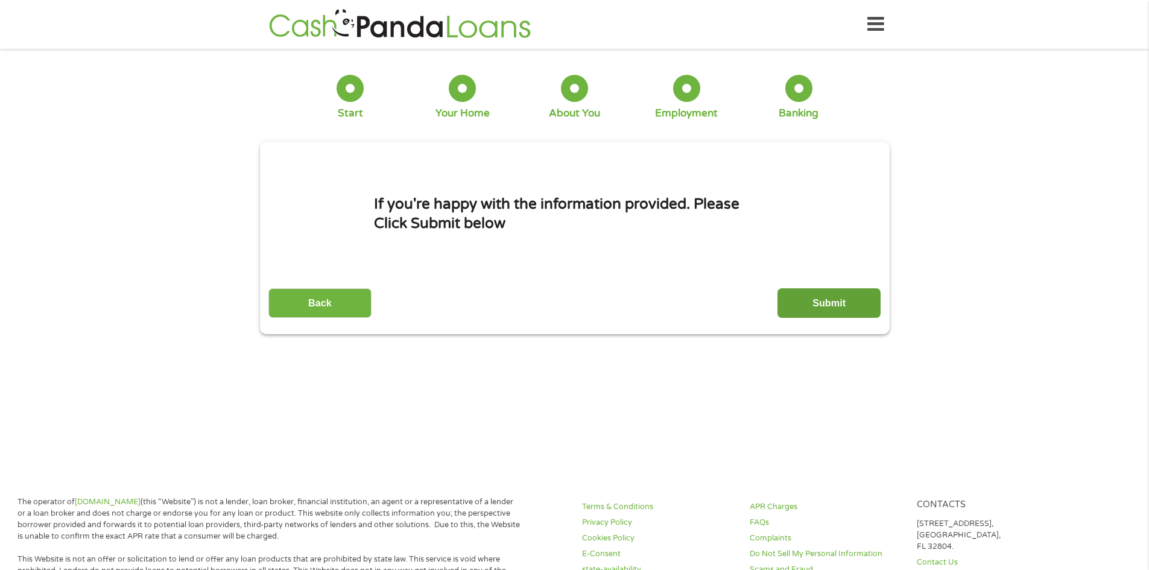
click at [823, 301] on input "Submit" at bounding box center [829, 303] width 103 height 30
